Goal: Navigation & Orientation: Find specific page/section

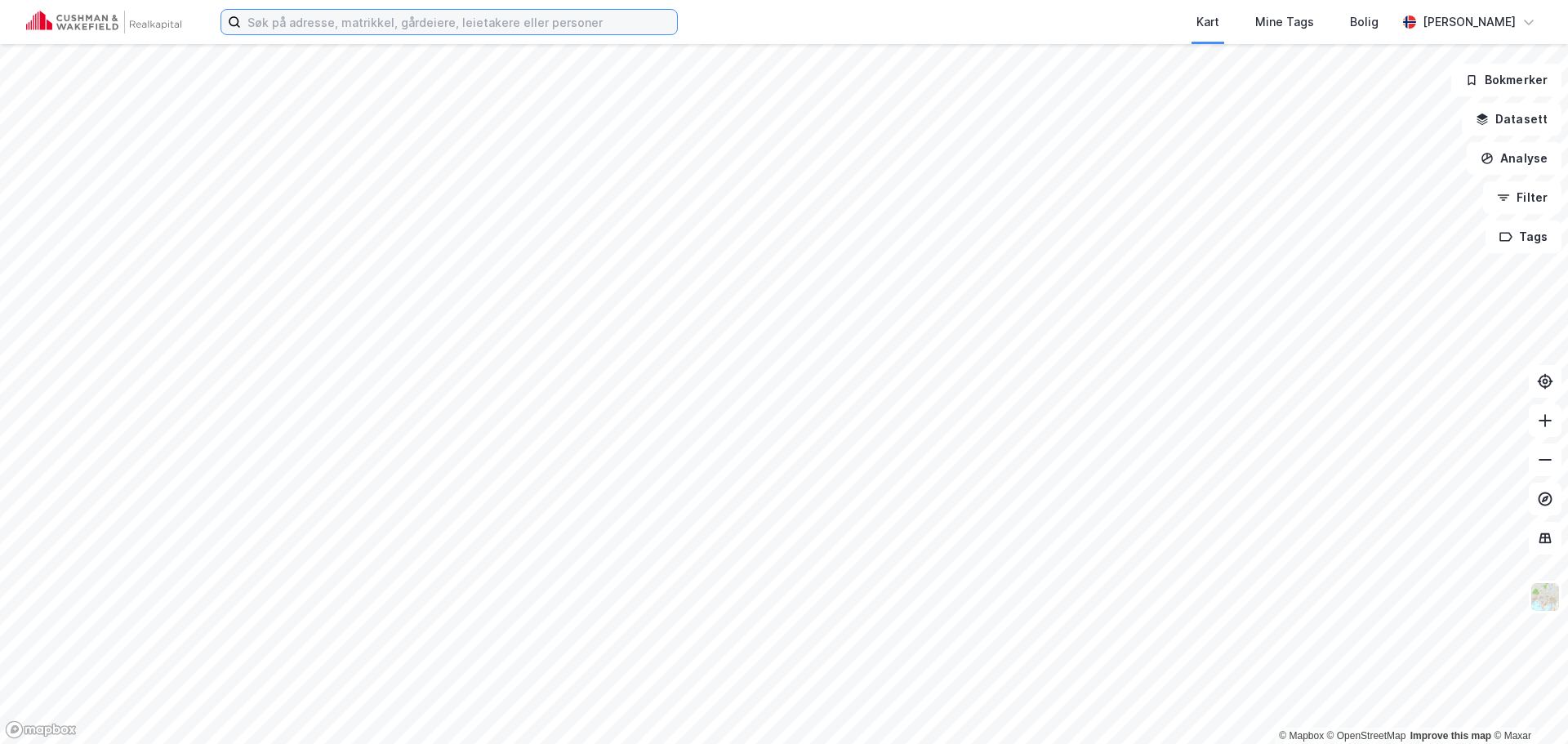
click at [325, 26] on input at bounding box center [459, 22] width 436 height 24
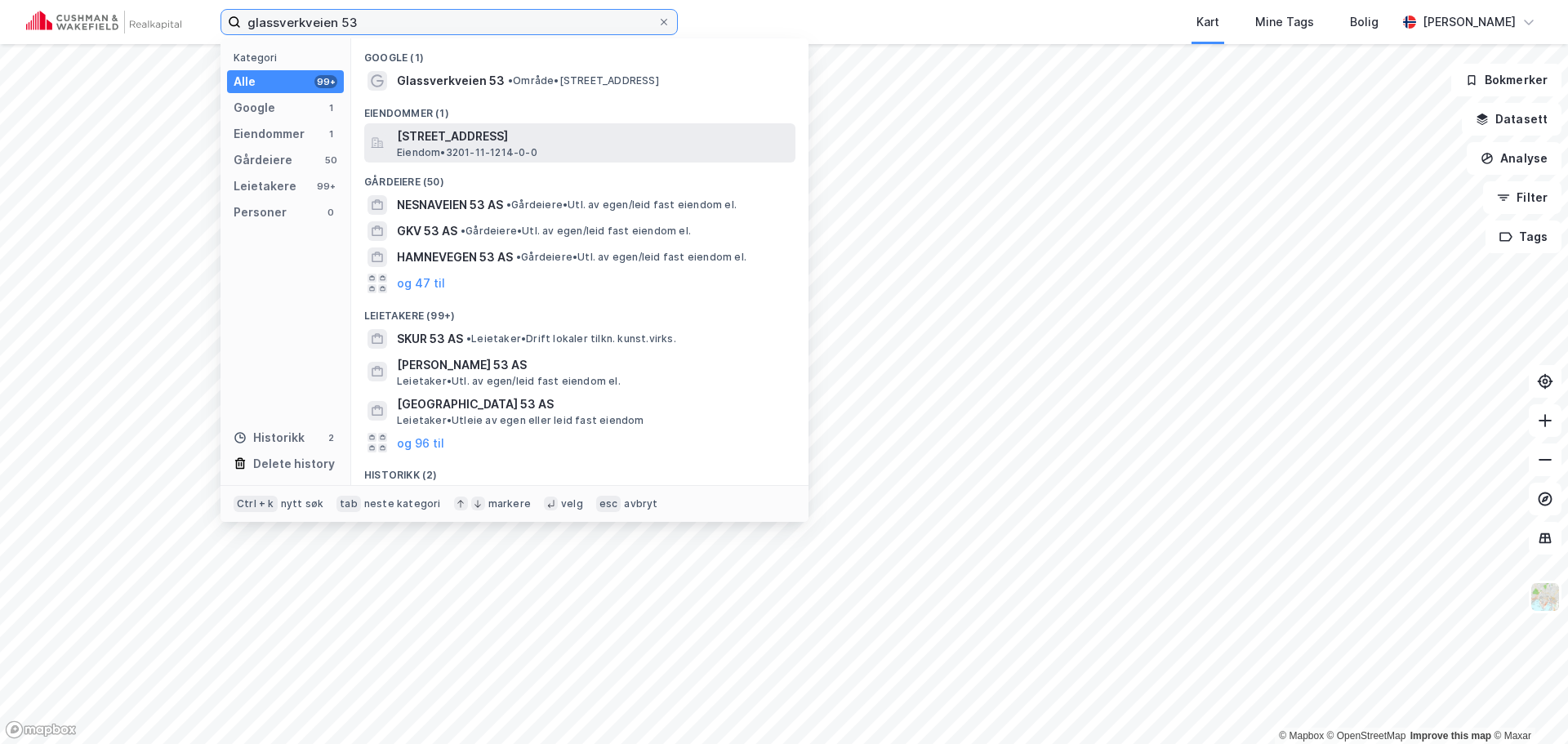
type input "glassverkveien 53"
click at [515, 138] on span "[STREET_ADDRESS]" at bounding box center [593, 136] width 392 height 20
